Goal: Communication & Community: Answer question/provide support

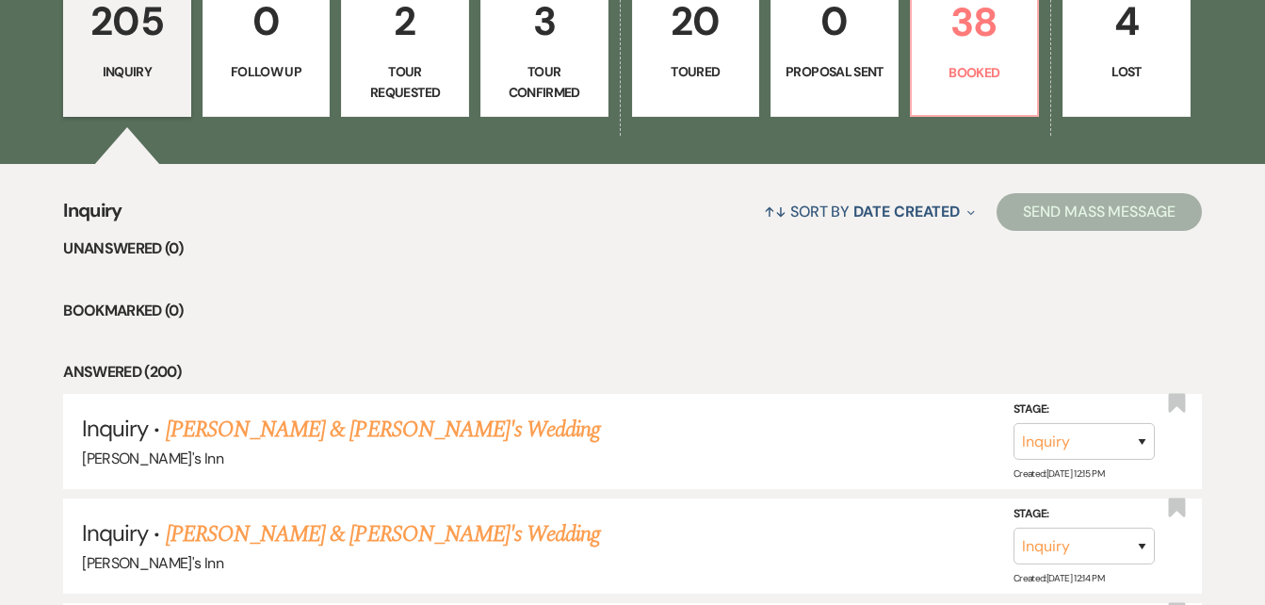
scroll to position [1599, 0]
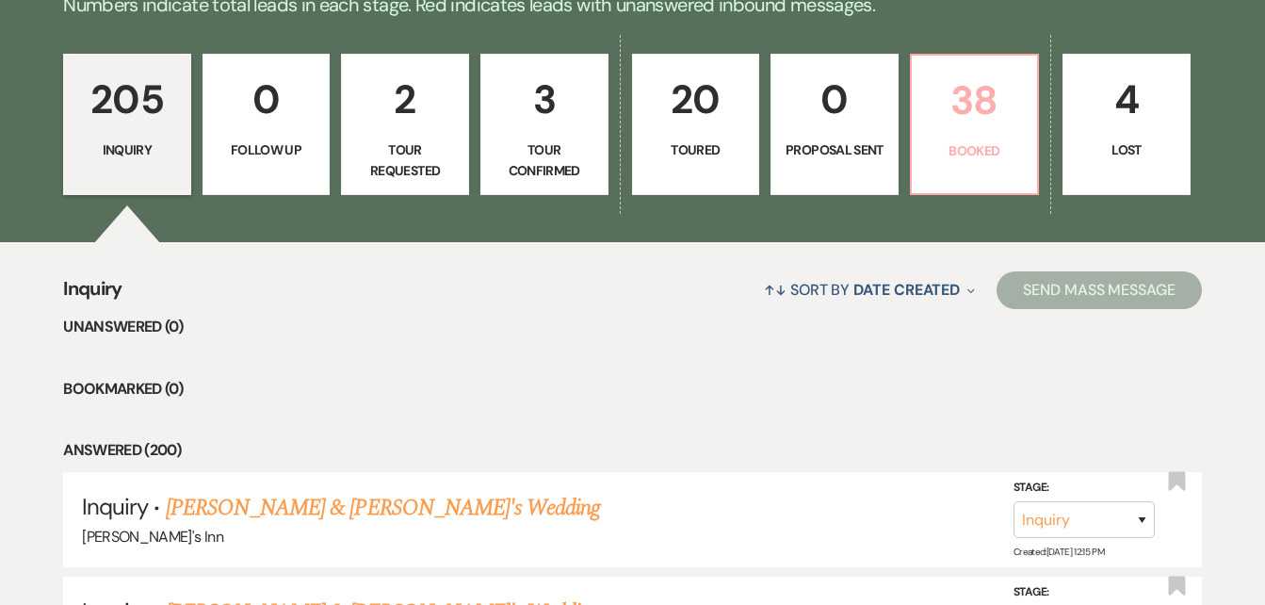
click at [983, 140] on p "Booked" at bounding box center [975, 150] width 104 height 21
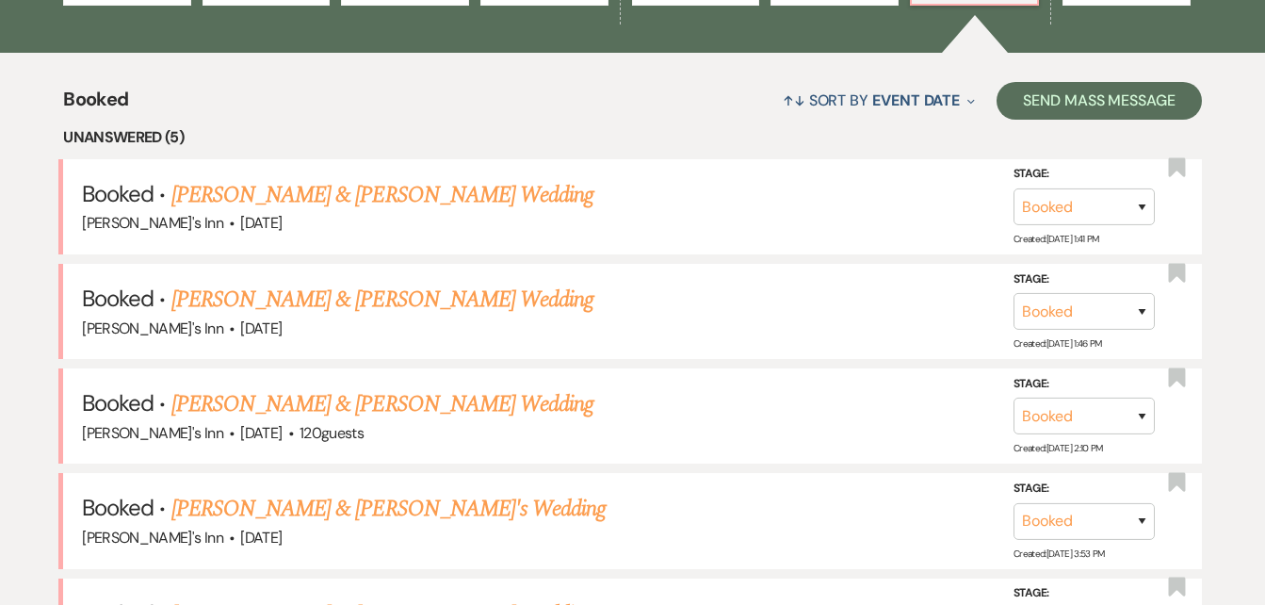
scroll to position [1809, 0]
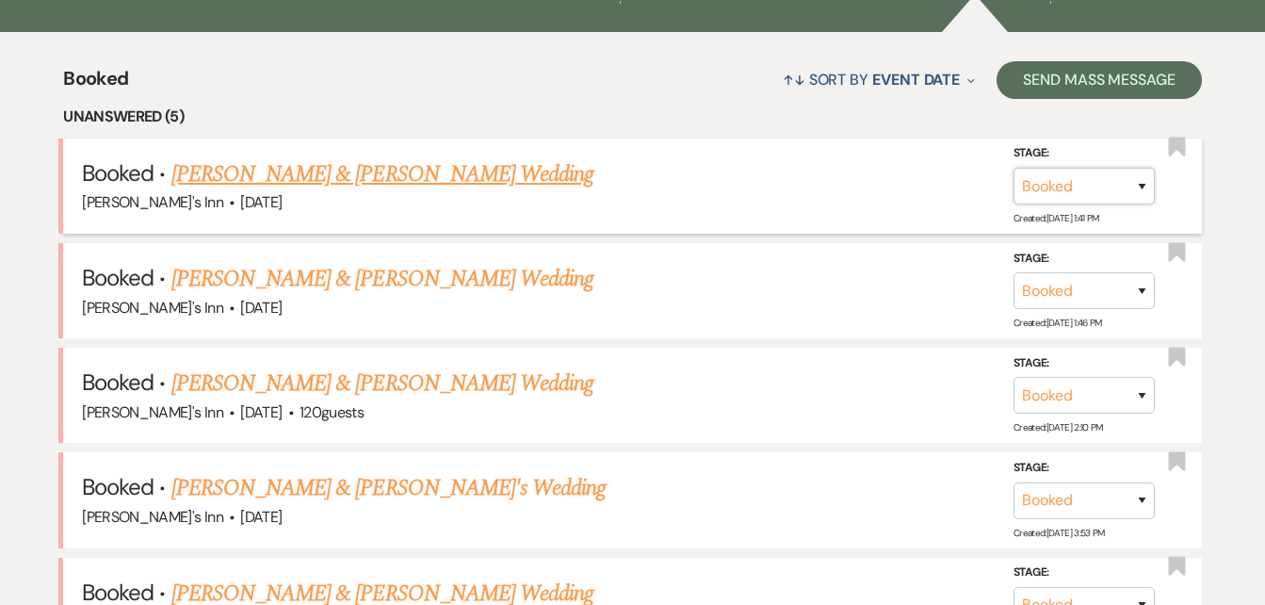
click at [1139, 184] on select "Booked Lost" at bounding box center [1084, 186] width 141 height 37
click at [860, 201] on div "[PERSON_NAME]'s Inn · [DATE]" at bounding box center [632, 202] width 1101 height 24
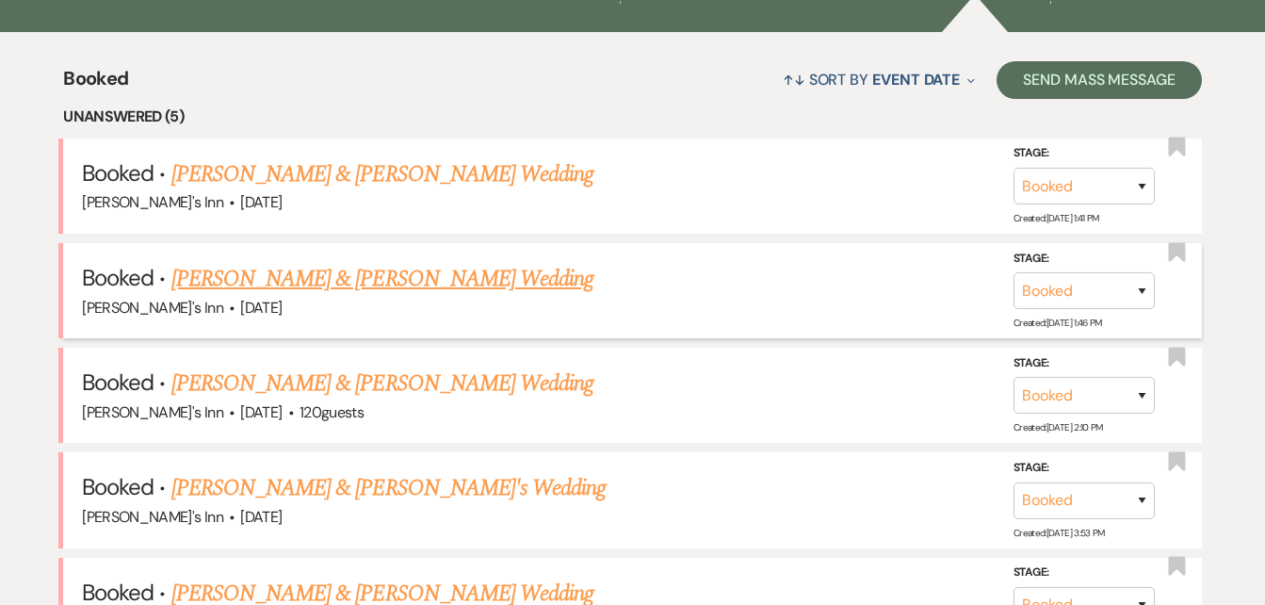
click at [401, 284] on link "[PERSON_NAME] & [PERSON_NAME] Wedding" at bounding box center [382, 279] width 422 height 34
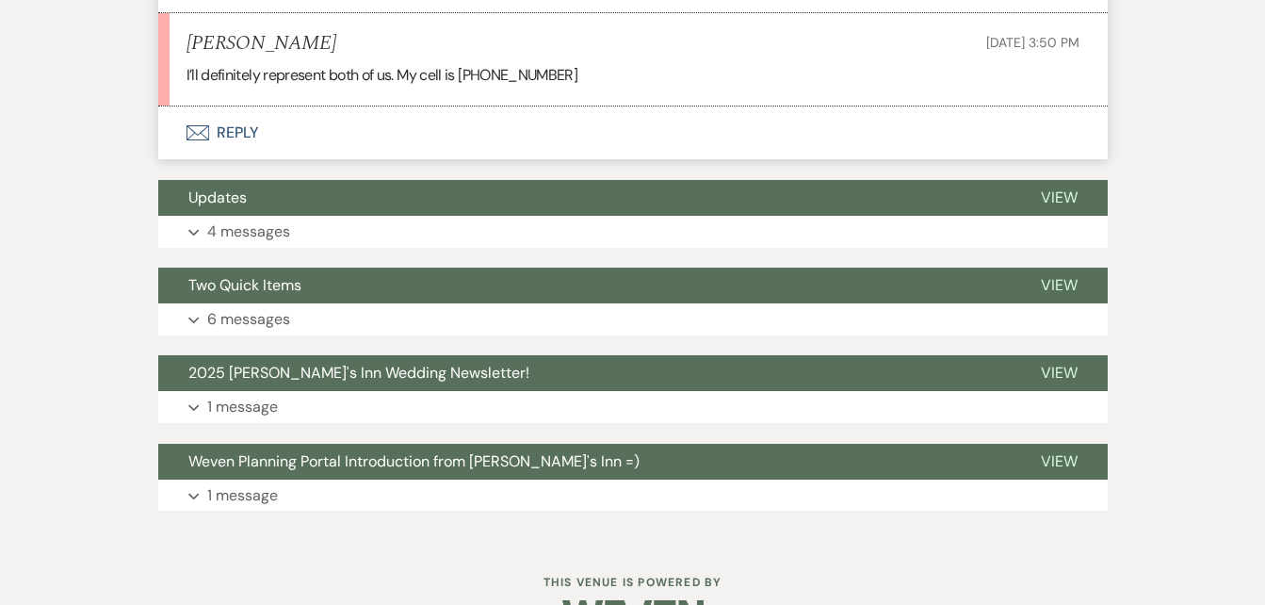
scroll to position [3044, 0]
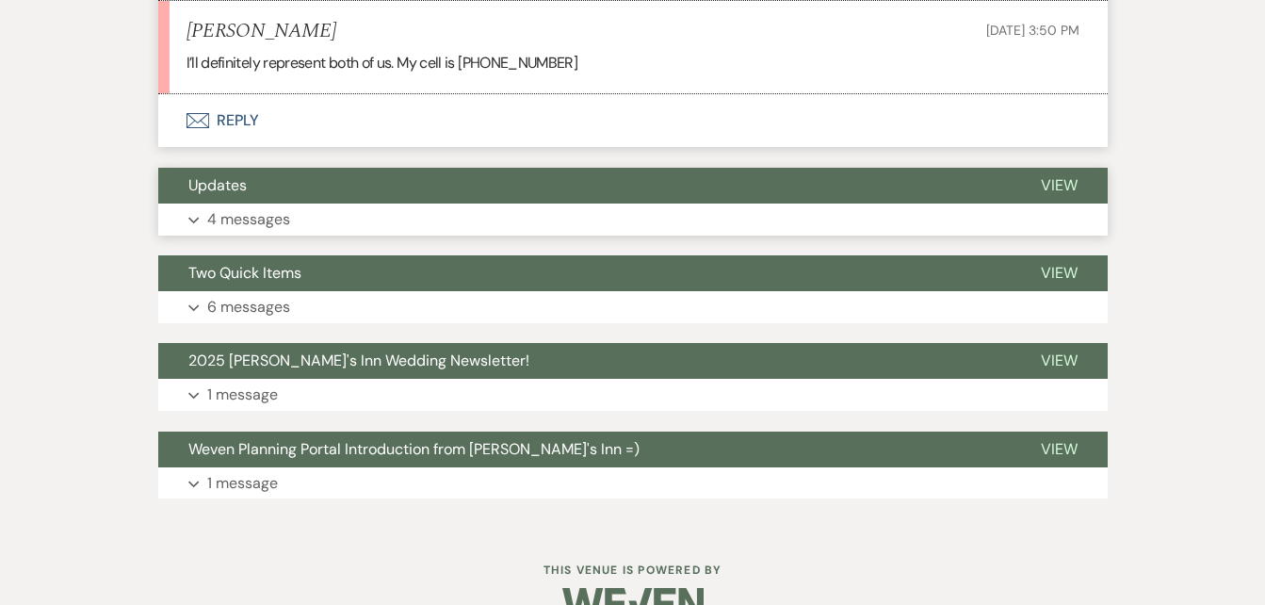
click at [250, 219] on p "4 messages" at bounding box center [248, 219] width 83 height 24
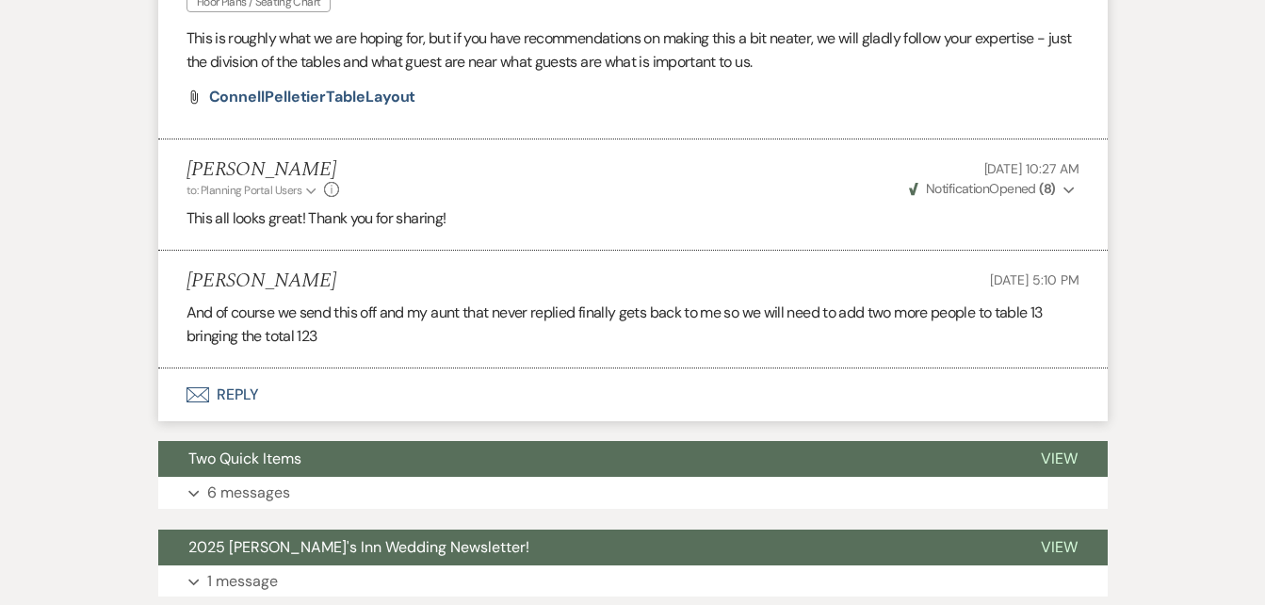
scroll to position [4003, 0]
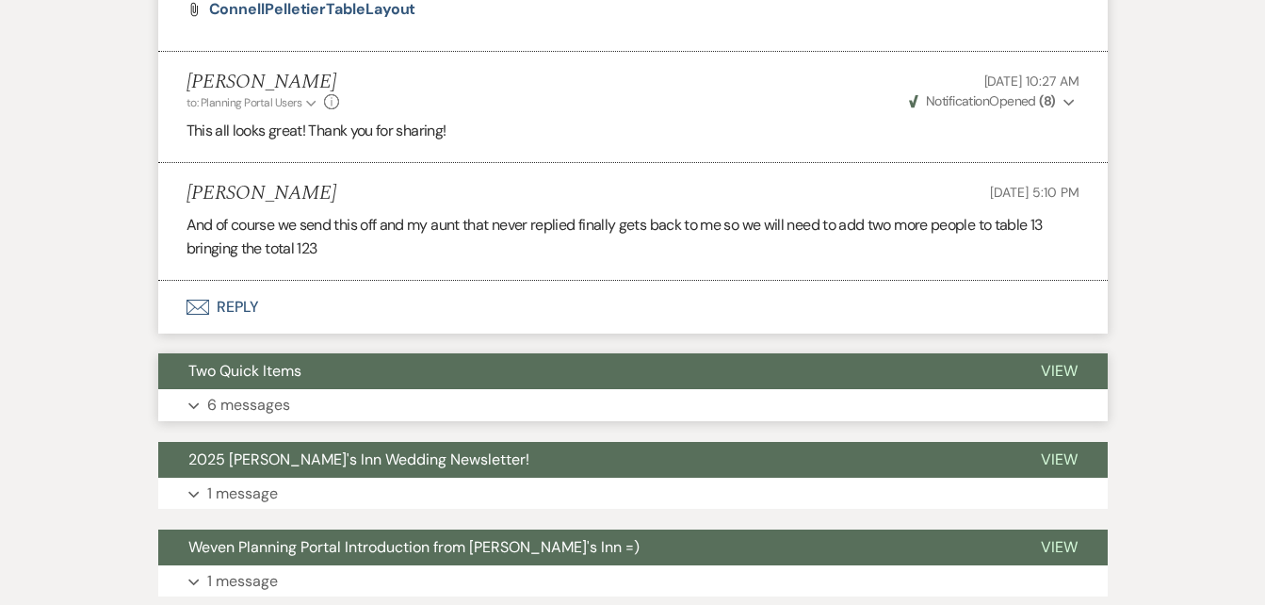
click at [253, 393] on p "6 messages" at bounding box center [248, 405] width 83 height 24
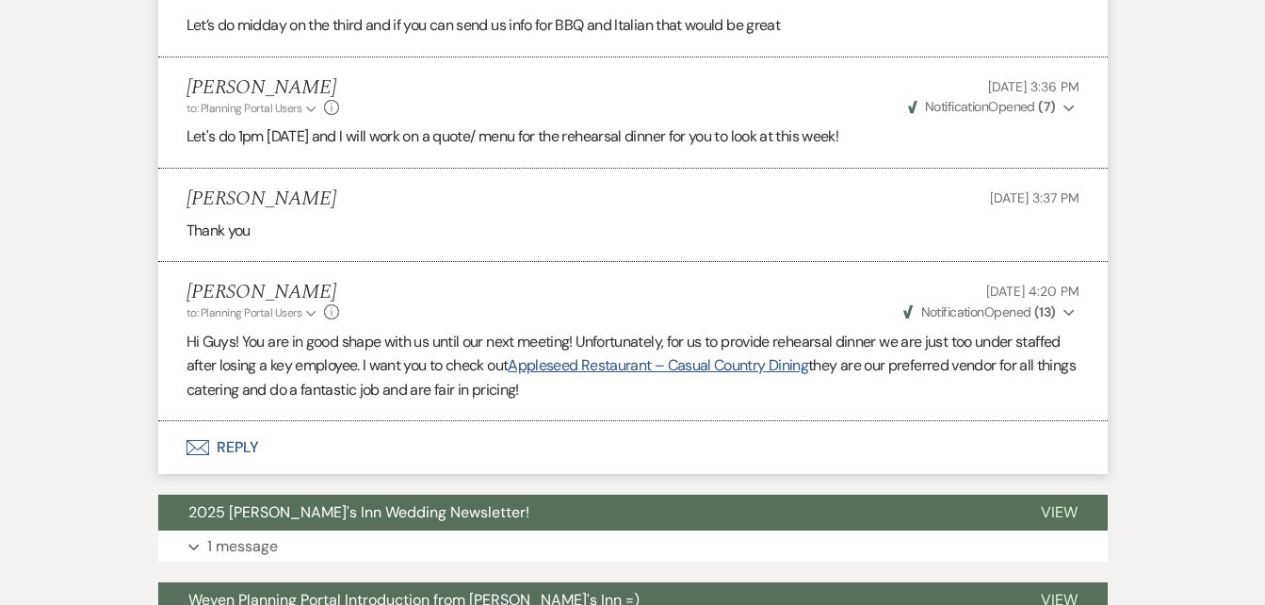
scroll to position [4980, 0]
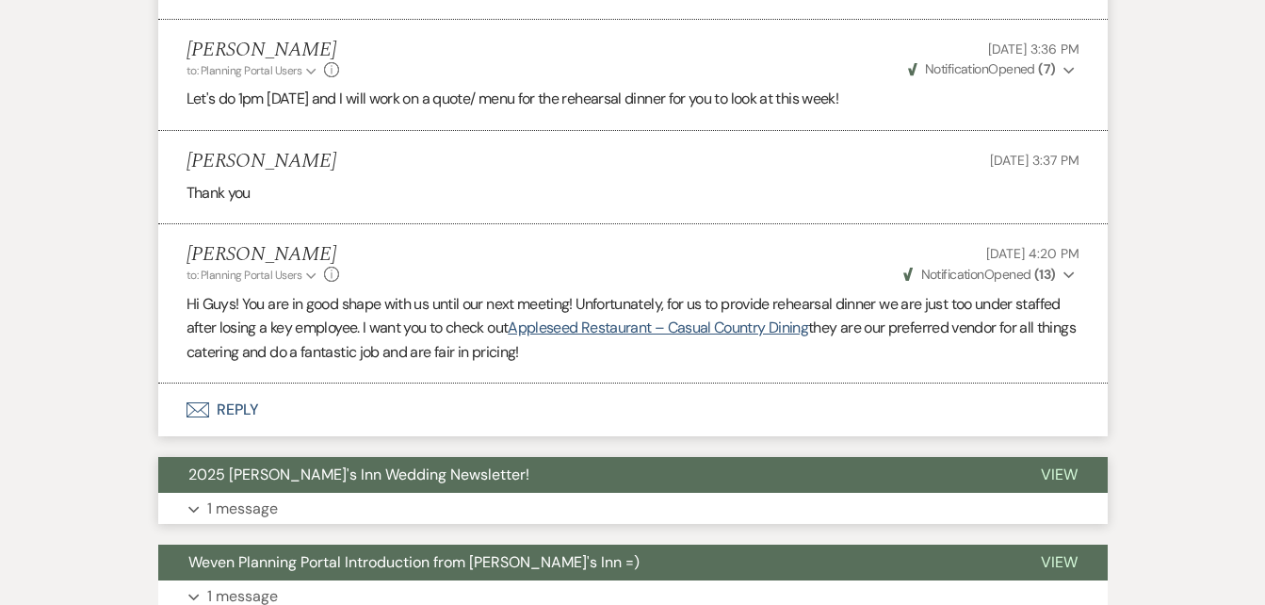
click at [225, 496] on p "1 message" at bounding box center [242, 508] width 71 height 24
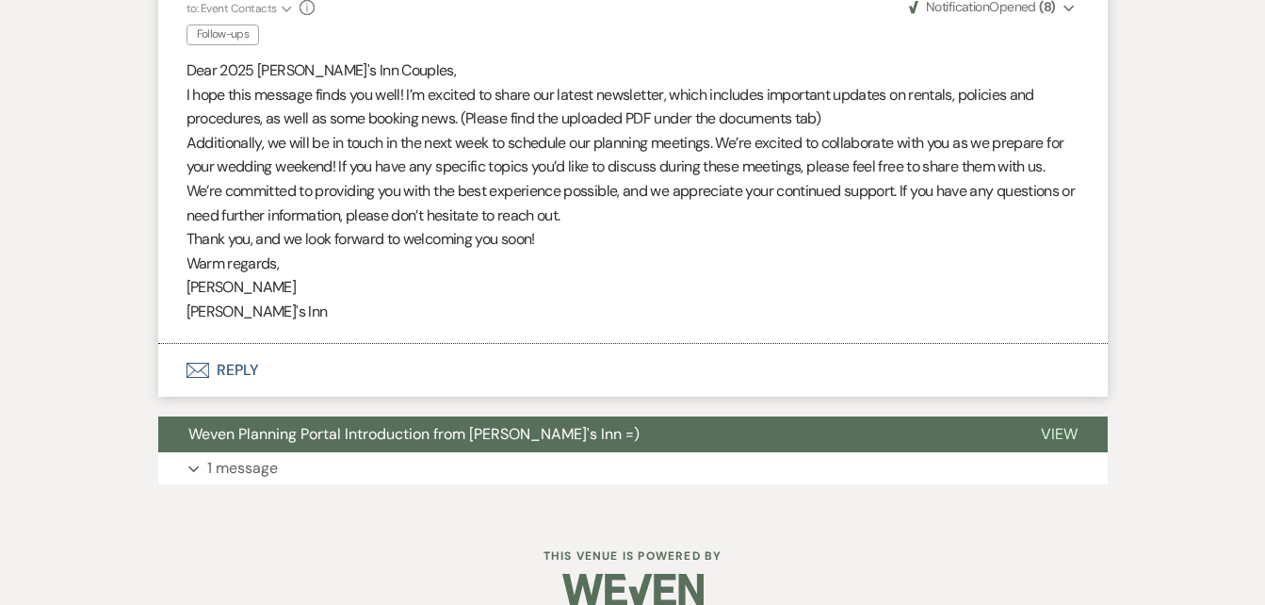
scroll to position [5520, 0]
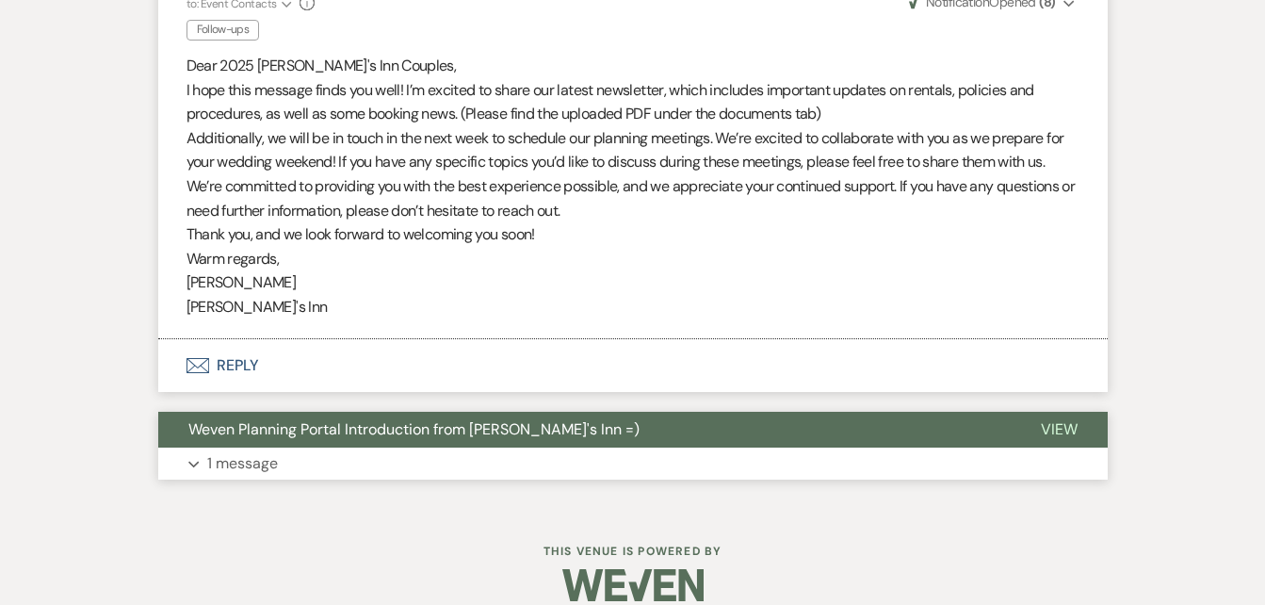
click at [233, 451] on p "1 message" at bounding box center [242, 463] width 71 height 24
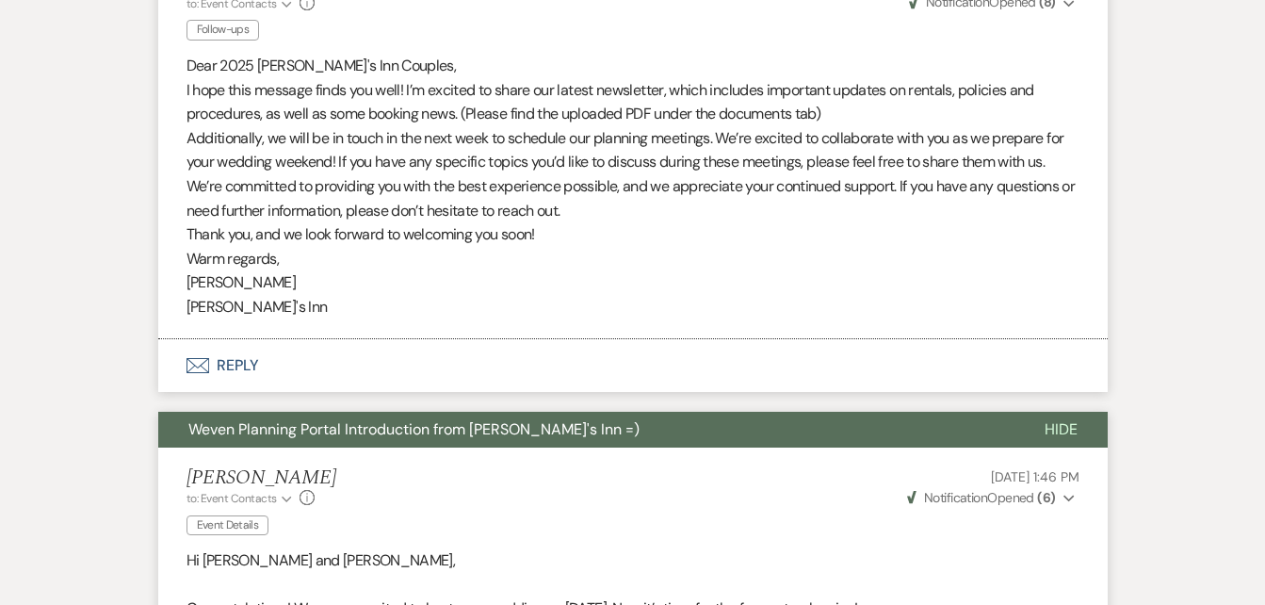
scroll to position [6268, 0]
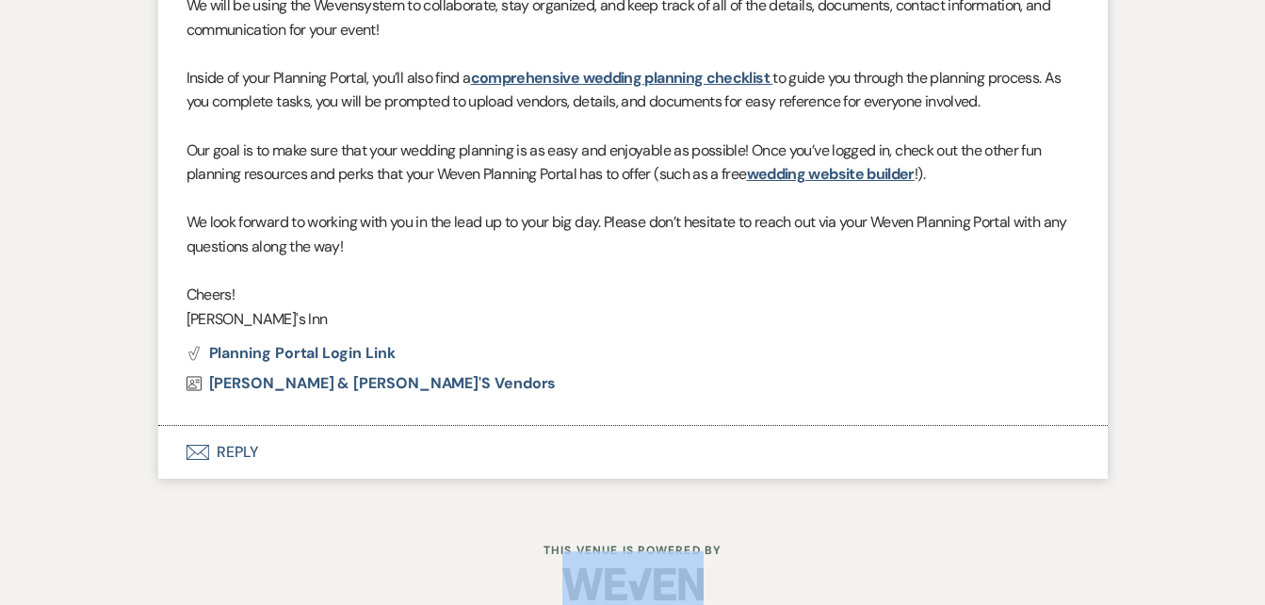
drag, startPoint x: 1263, startPoint y: 553, endPoint x: 1256, endPoint y: 506, distance: 47.7
drag, startPoint x: 1256, startPoint y: 506, endPoint x: 1191, endPoint y: 553, distance: 80.3
click at [1191, 553] on footer "This Venue is Powered By" at bounding box center [632, 586] width 1265 height 86
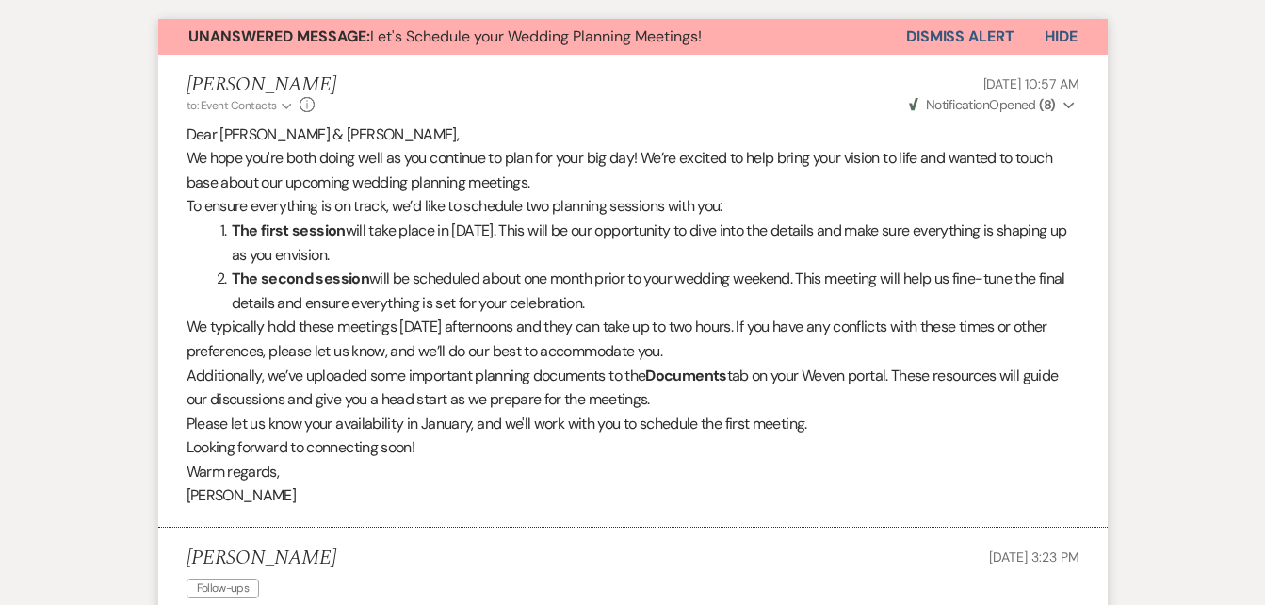
scroll to position [0, 0]
